Goal: Task Accomplishment & Management: Use online tool/utility

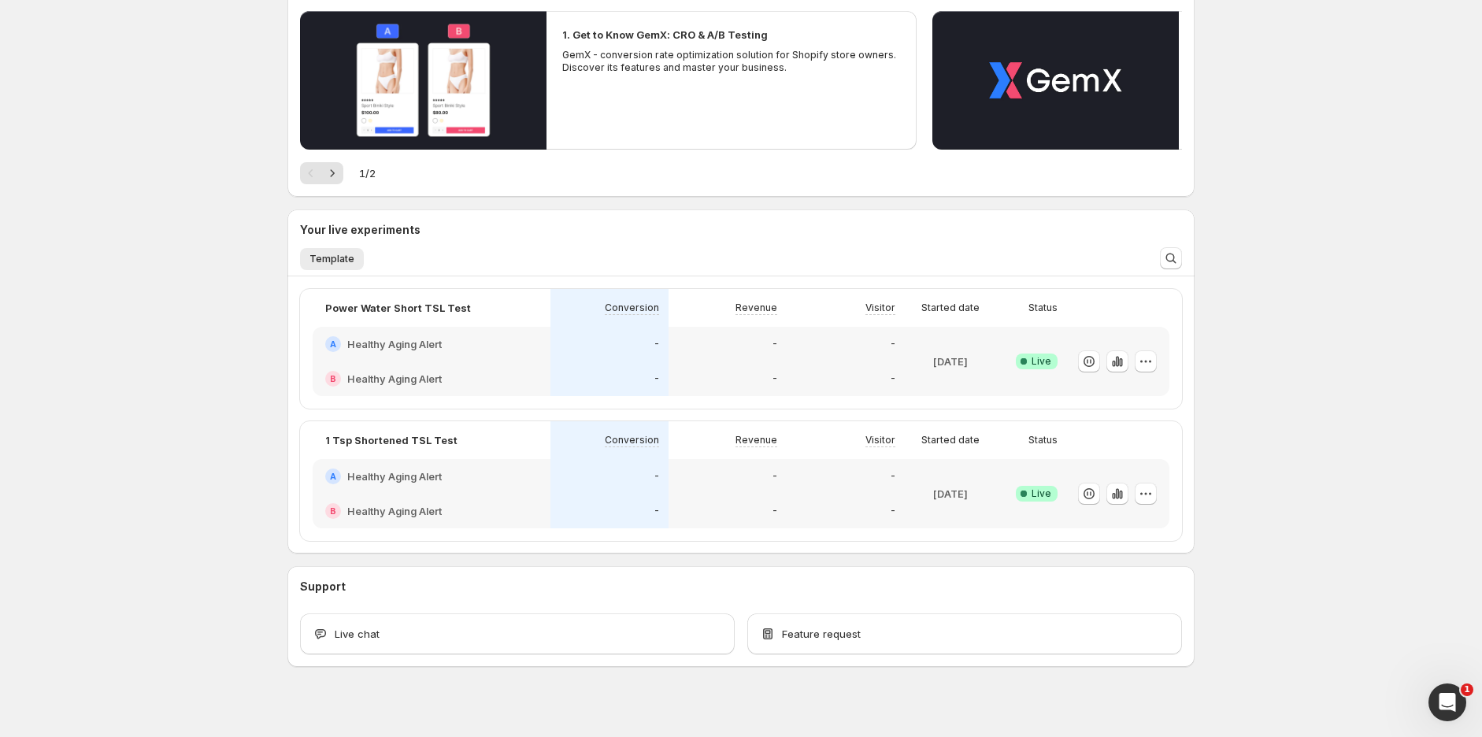
scroll to position [189, 0]
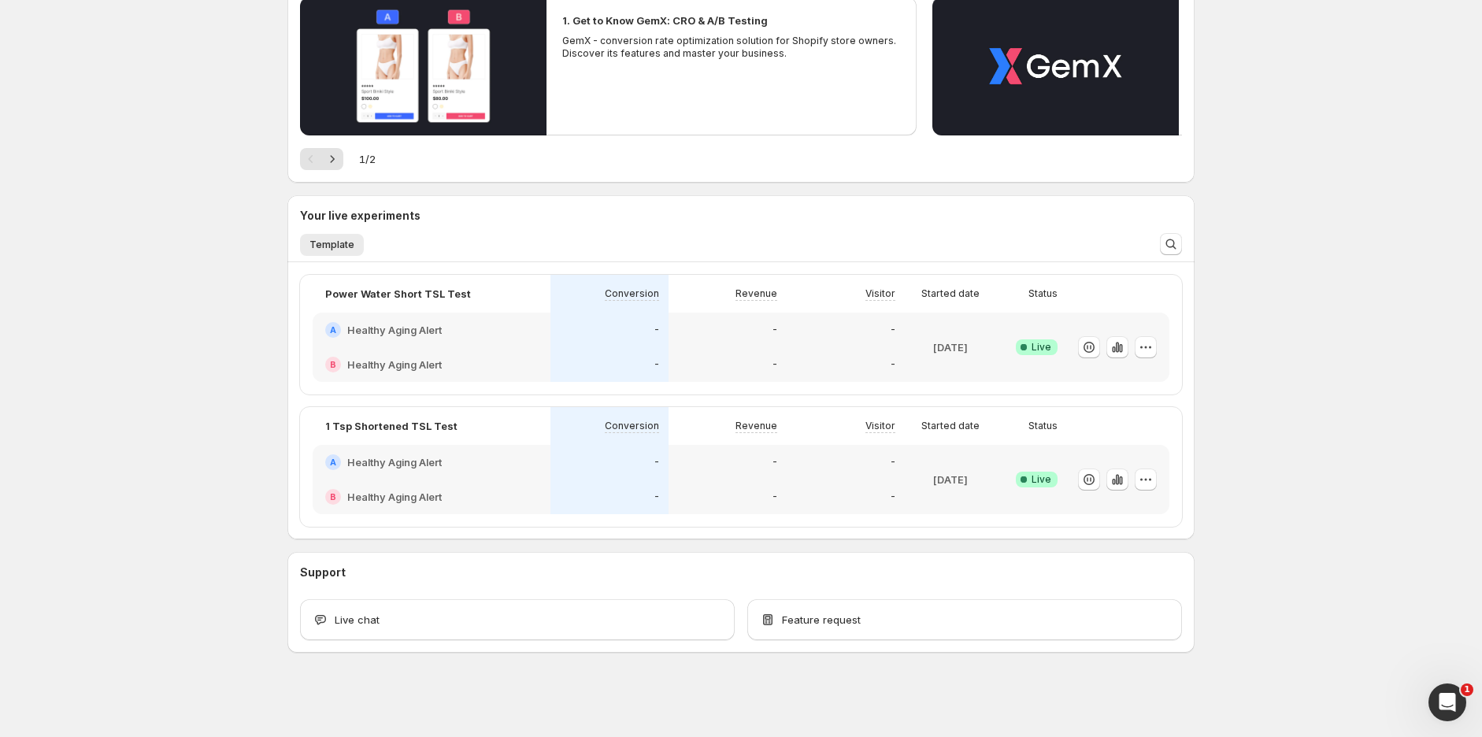
click at [712, 354] on div "-" at bounding box center [728, 364] width 118 height 35
click at [681, 359] on div "$249" at bounding box center [728, 364] width 118 height 35
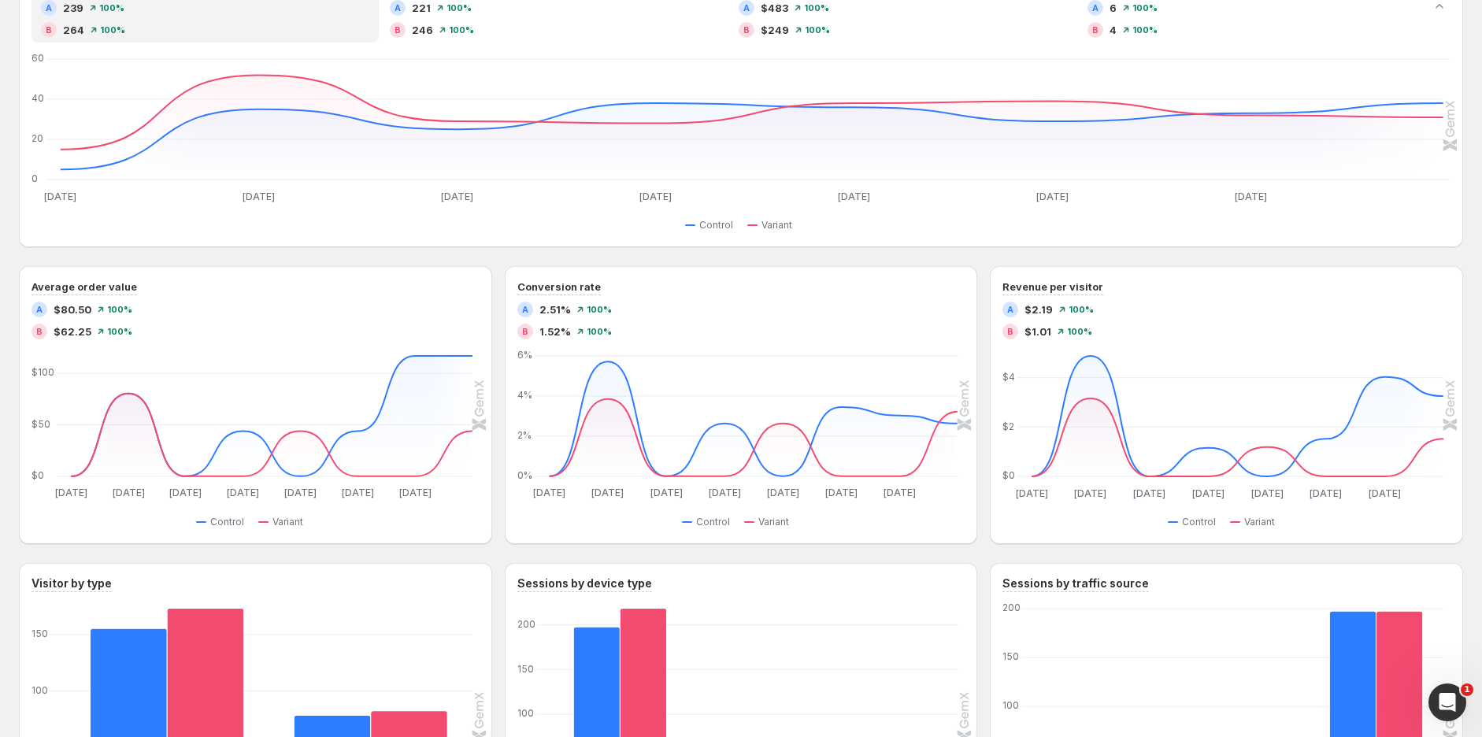
scroll to position [175, 0]
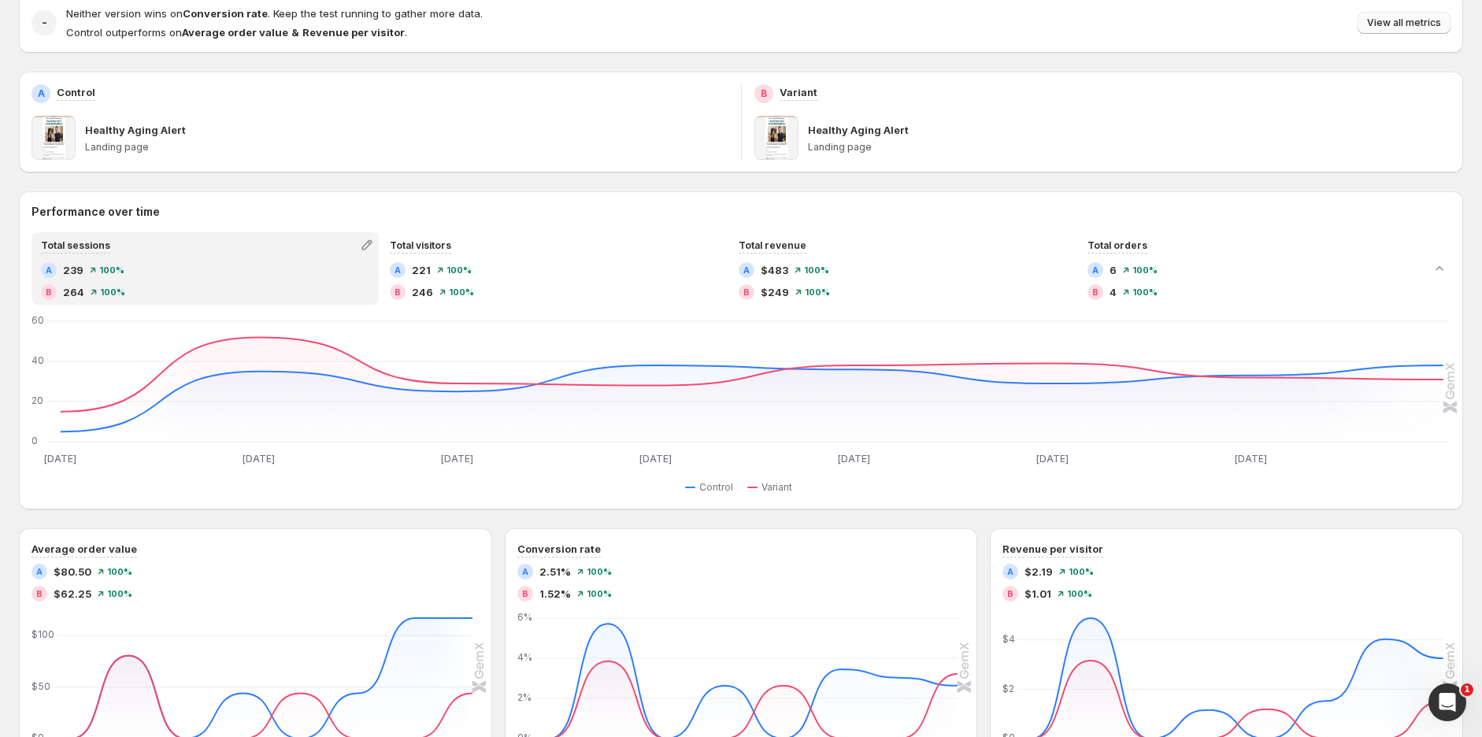
click at [1415, 26] on span "View all metrics" at bounding box center [1404, 23] width 74 height 13
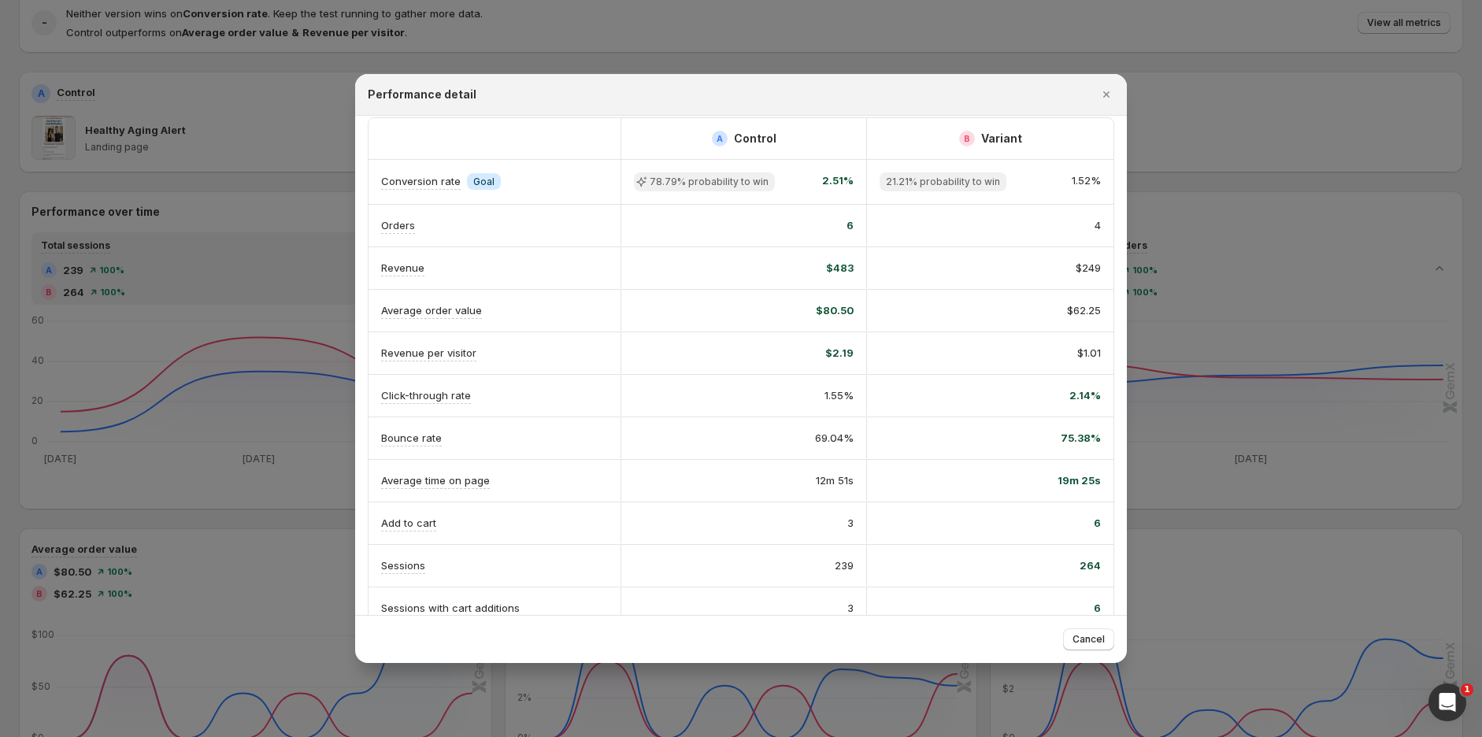
scroll to position [0, 0]
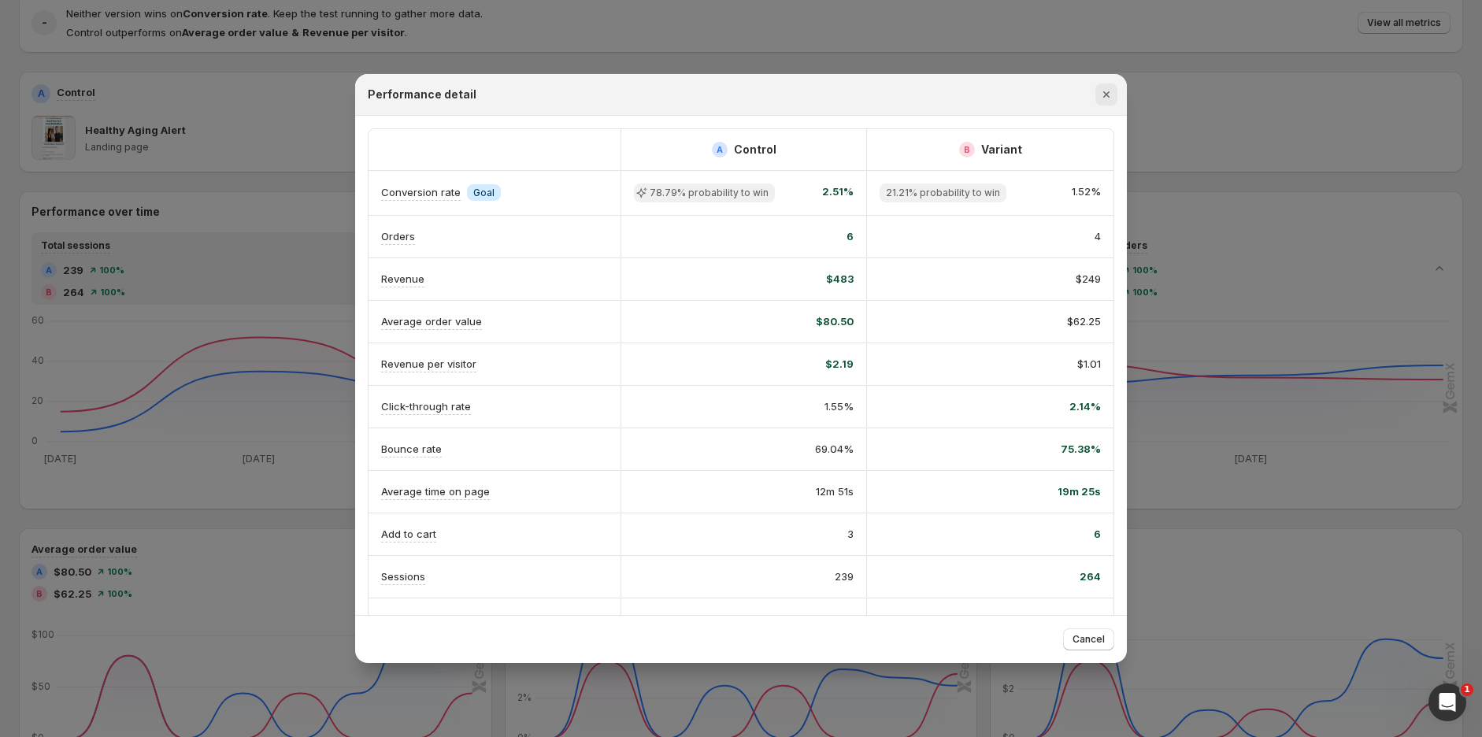
click at [1111, 89] on icon "Close" at bounding box center [1107, 95] width 16 height 16
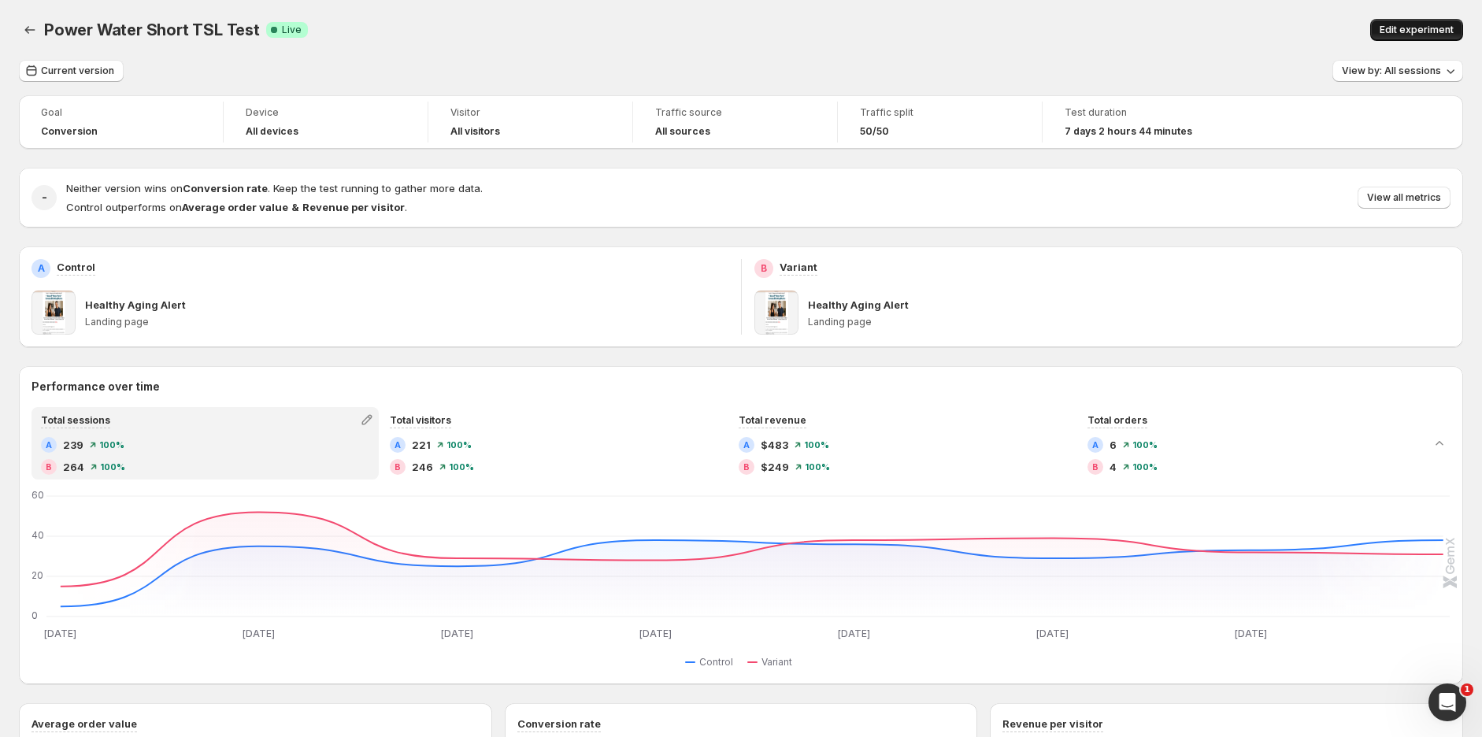
click at [1422, 34] on span "Edit experiment" at bounding box center [1417, 30] width 74 height 13
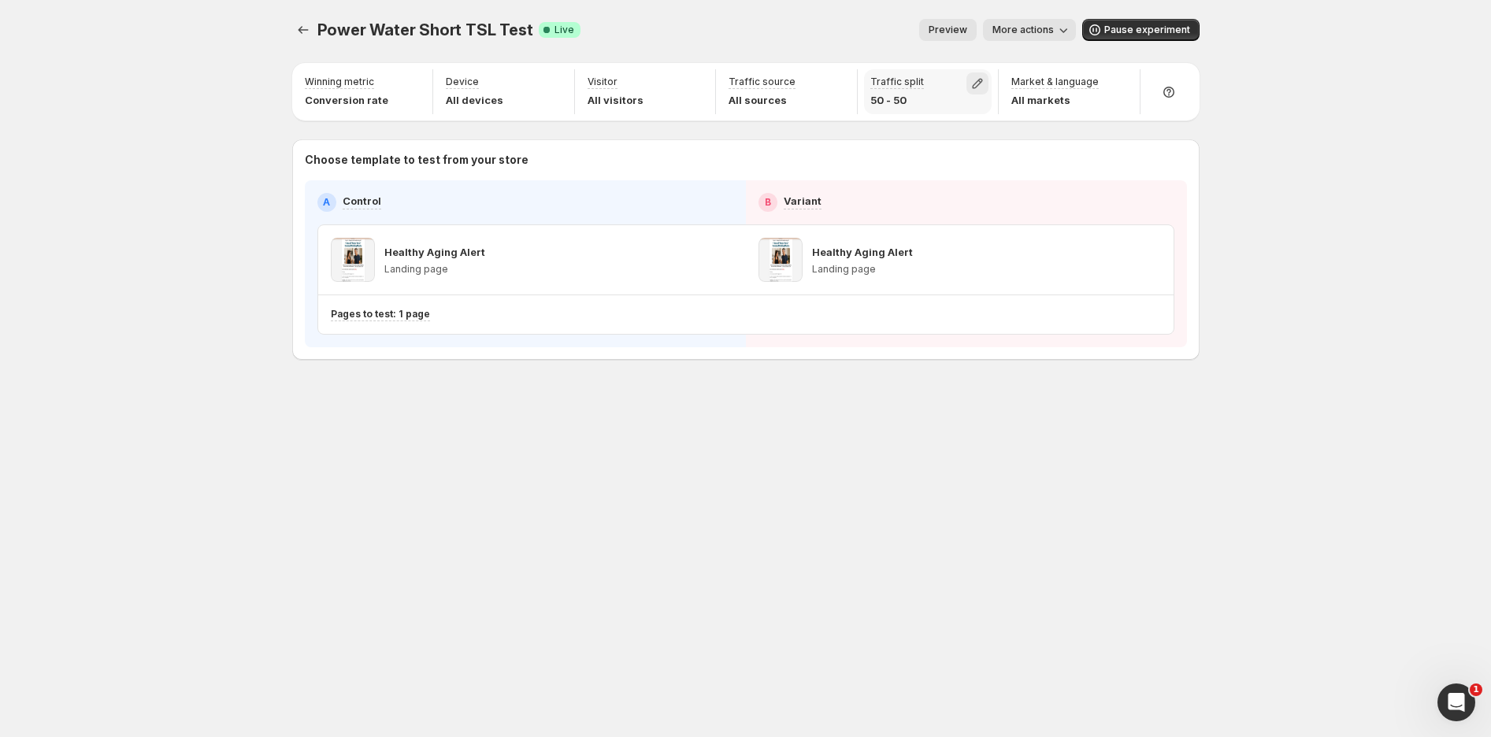
click at [981, 80] on icon "button" at bounding box center [978, 84] width 16 height 16
drag, startPoint x: 980, startPoint y: 119, endPoint x: 1000, endPoint y: 112, distance: 21.7
type input "**"
click at [997, 112] on input "range" at bounding box center [976, 117] width 227 height 22
click at [1267, 132] on div "Power Water Short TSL Test. This page is ready Power Water Short TSL Test Succe…" at bounding box center [745, 368] width 1491 height 737
